Goal: Information Seeking & Learning: Learn about a topic

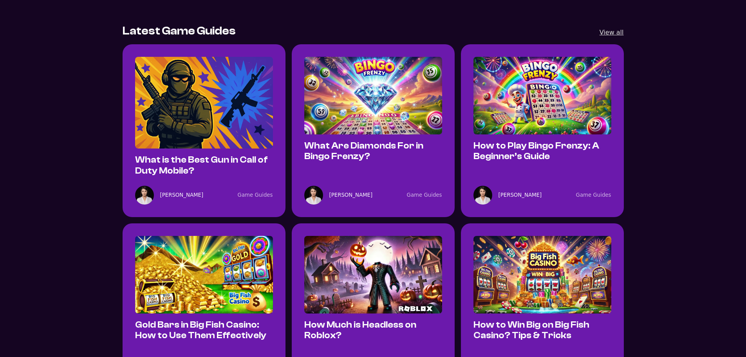
scroll to position [431, 0]
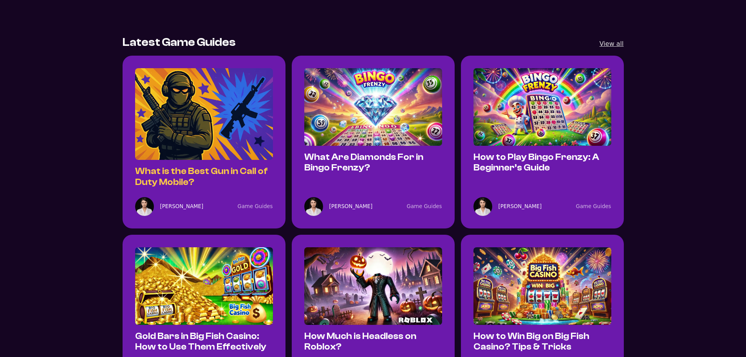
click at [217, 176] on link "What is the Best Gun in Call of Duty Mobile?" at bounding box center [201, 176] width 133 height 21
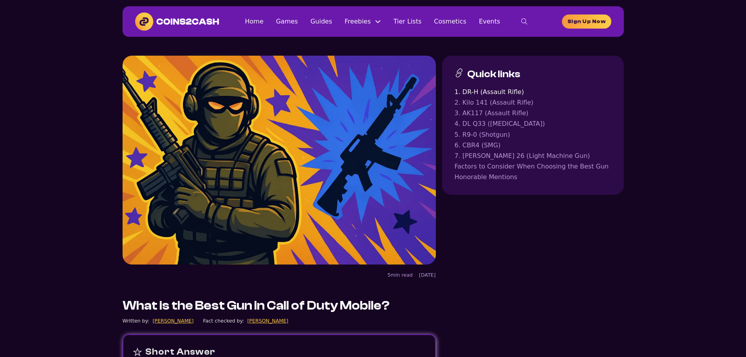
click at [173, 23] on img at bounding box center [177, 22] width 84 height 18
